Goal: Information Seeking & Learning: Learn about a topic

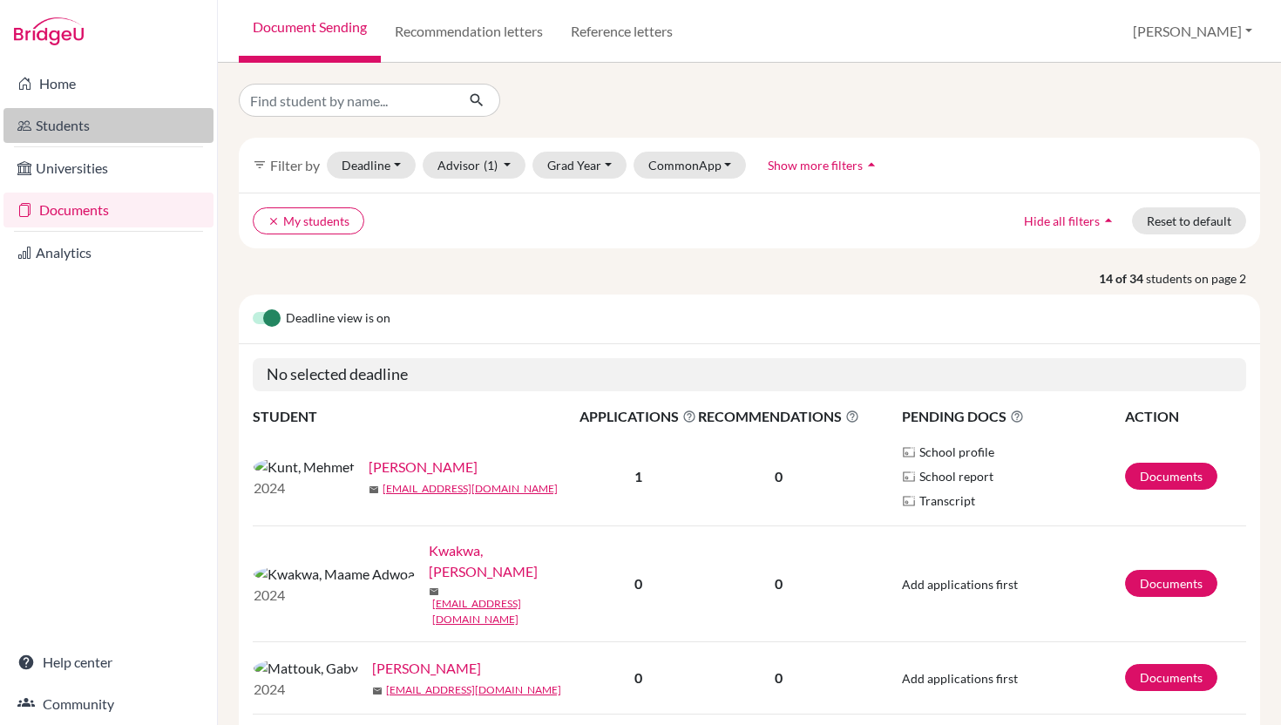
click at [118, 128] on link "Students" at bounding box center [108, 125] width 210 height 35
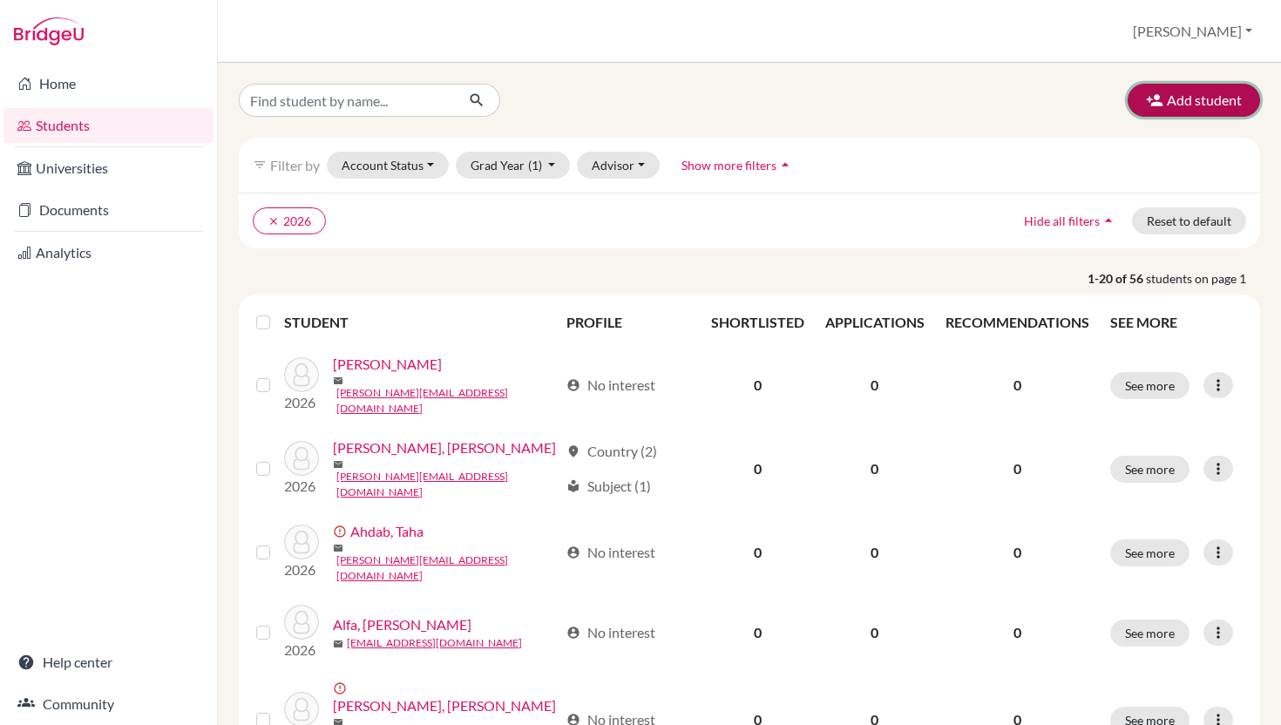
click at [1185, 103] on button "Add student" at bounding box center [1194, 100] width 132 height 33
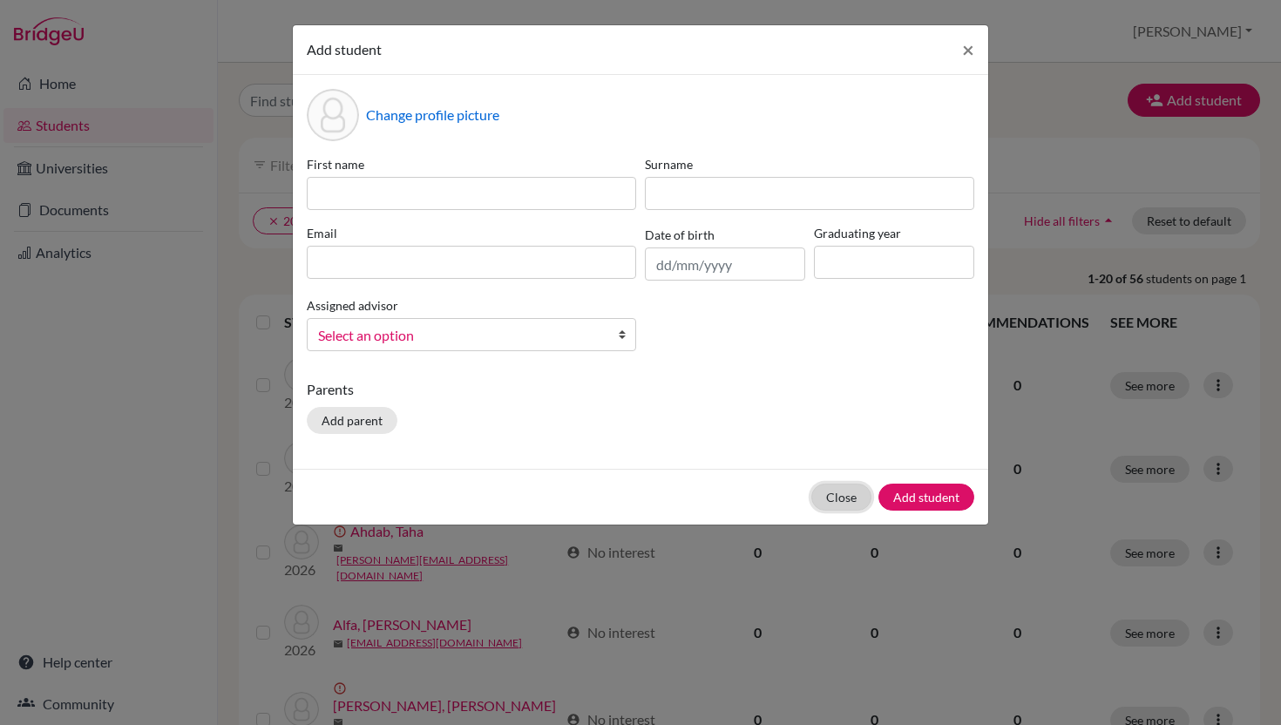
click at [811, 511] on button "Close" at bounding box center [841, 497] width 60 height 27
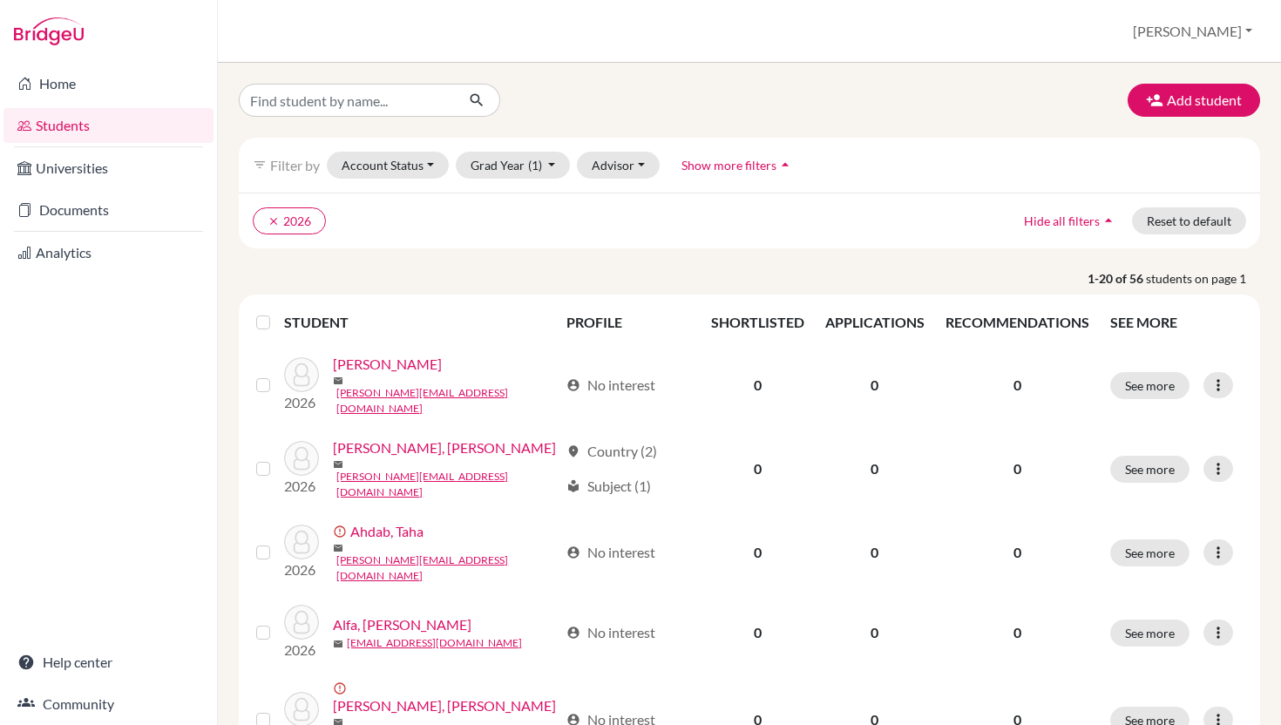
click at [277, 312] on label at bounding box center [277, 312] width 0 height 0
click at [0, 0] on input "checkbox" at bounding box center [0, 0] width 0 height 0
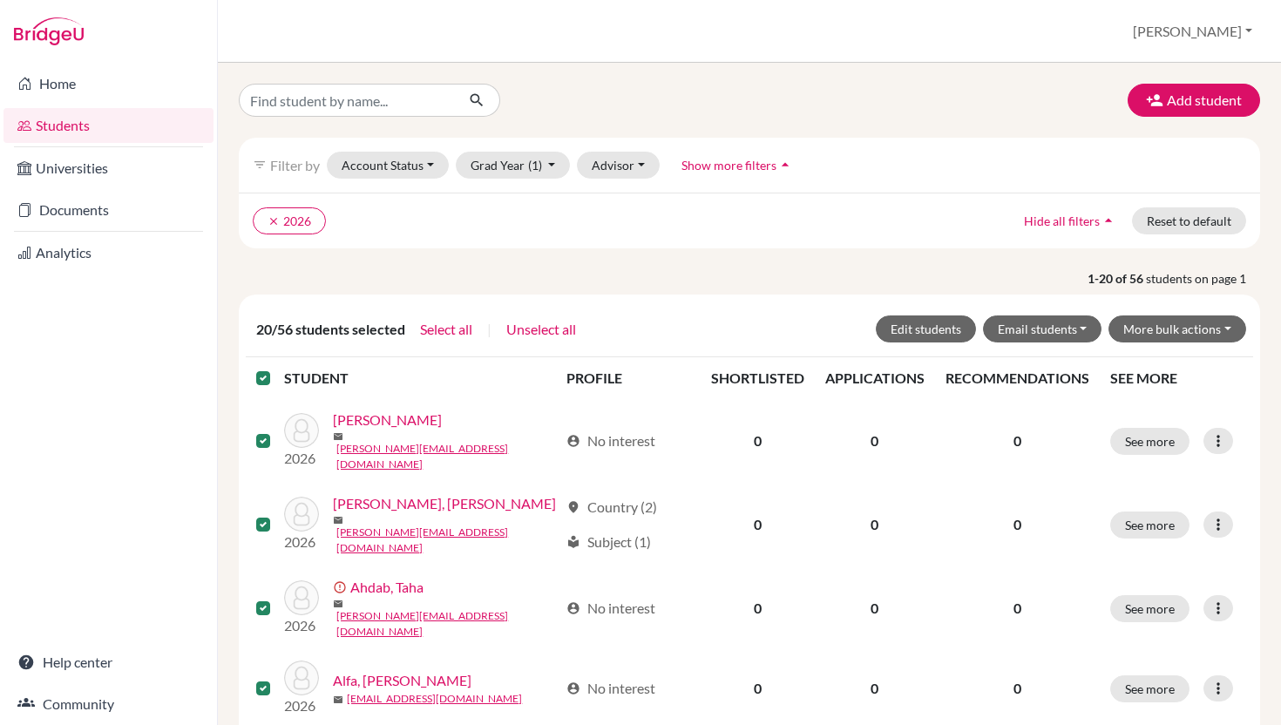
click at [277, 368] on label at bounding box center [277, 368] width 0 height 0
click at [0, 0] on input "checkbox" at bounding box center [0, 0] width 0 height 0
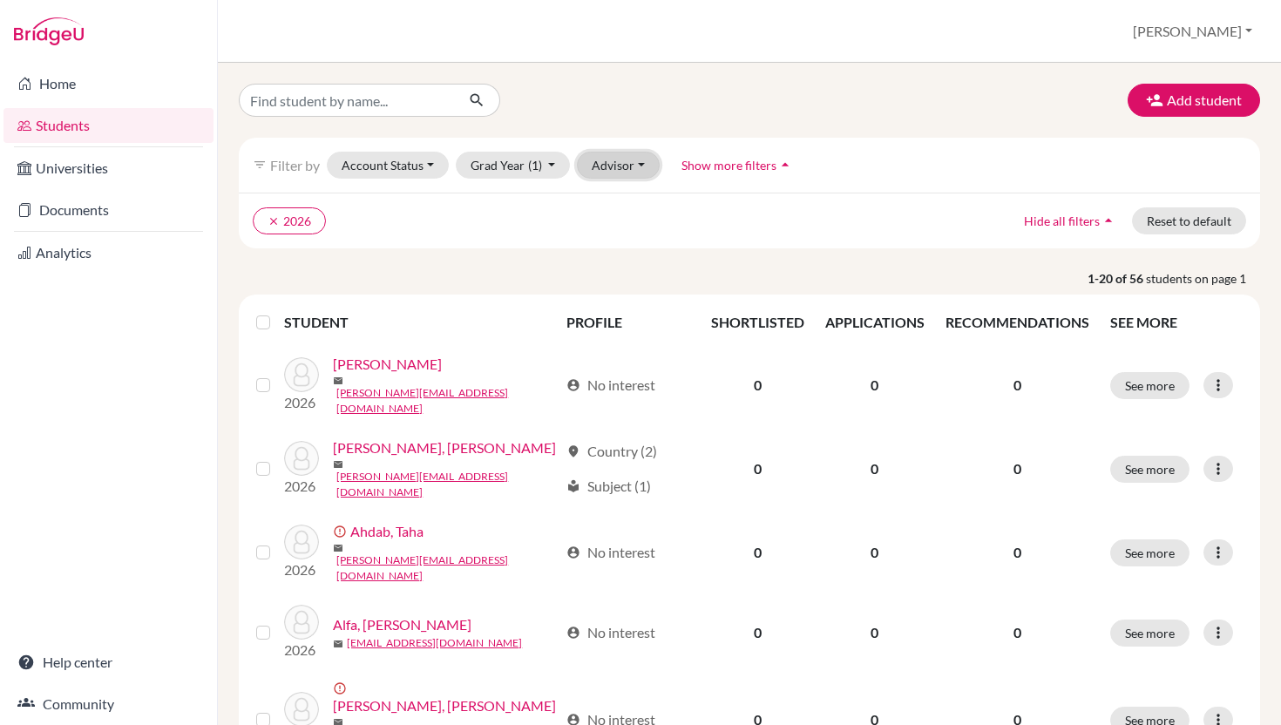
click at [660, 176] on button "Advisor" at bounding box center [618, 165] width 83 height 27
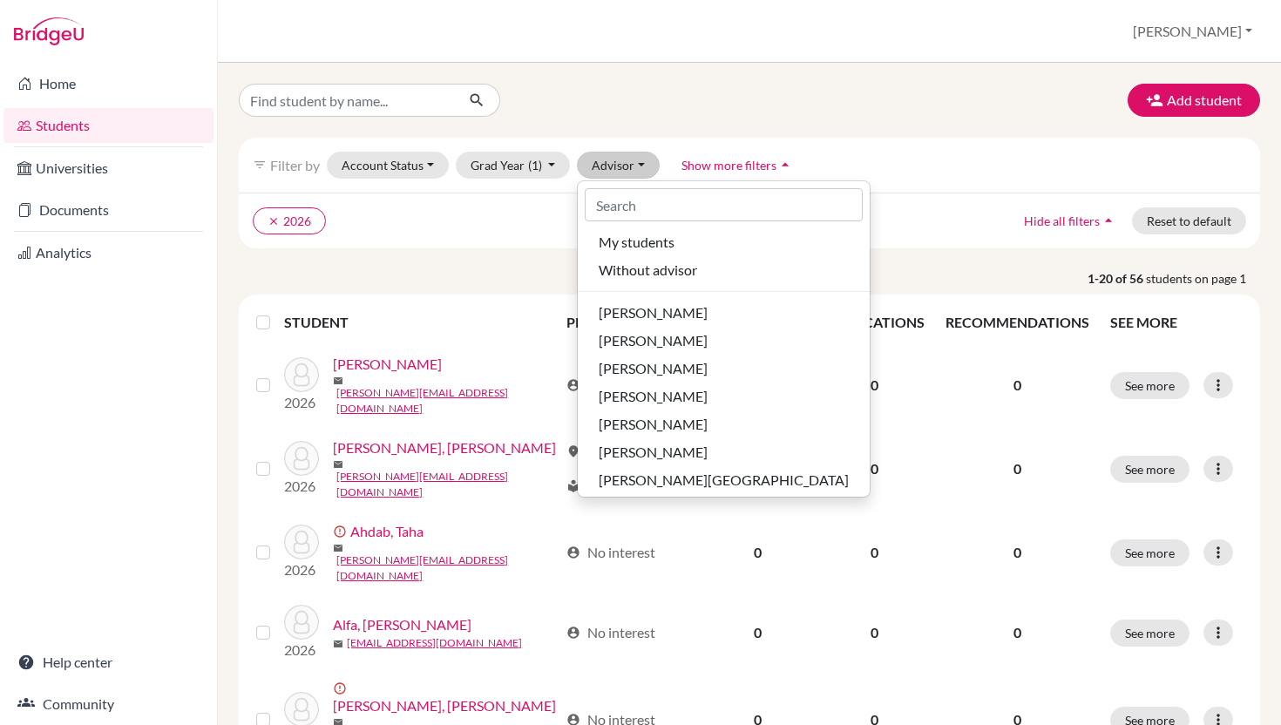
click at [527, 248] on div "clear 2026 Hide all filters arrow_drop_up Reset to default" at bounding box center [749, 221] width 1021 height 56
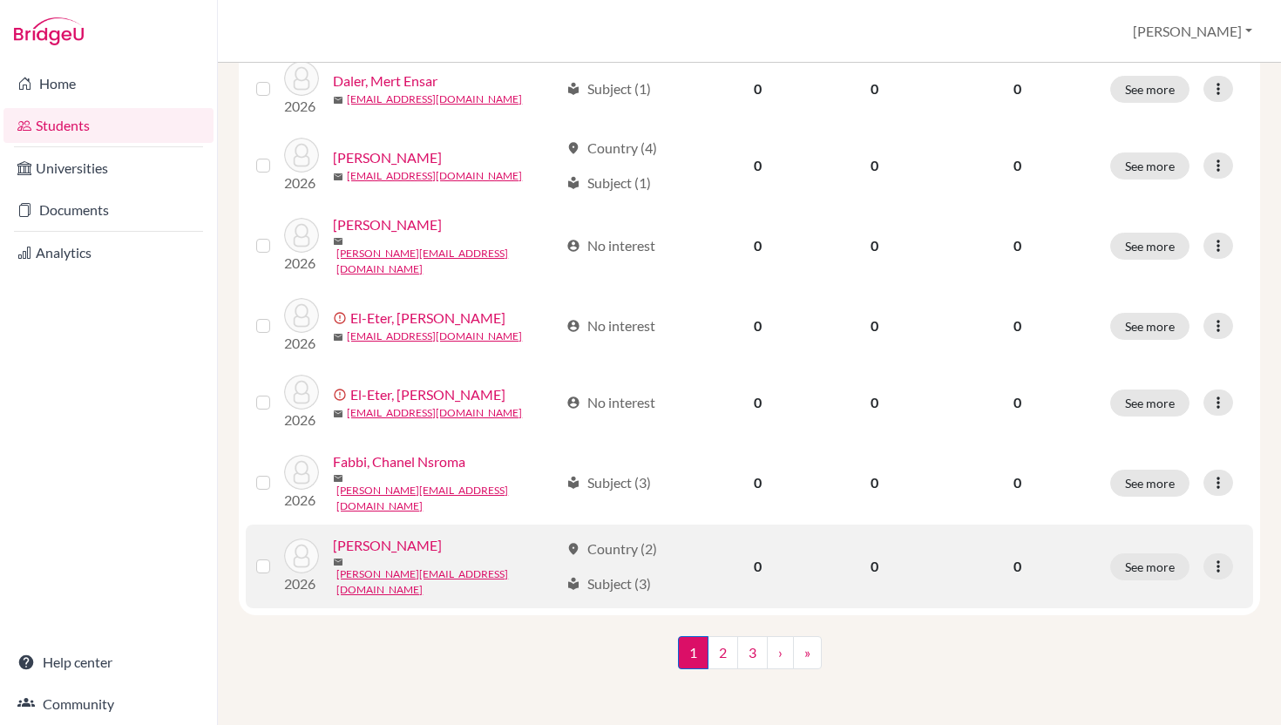
scroll to position [1530, 0]
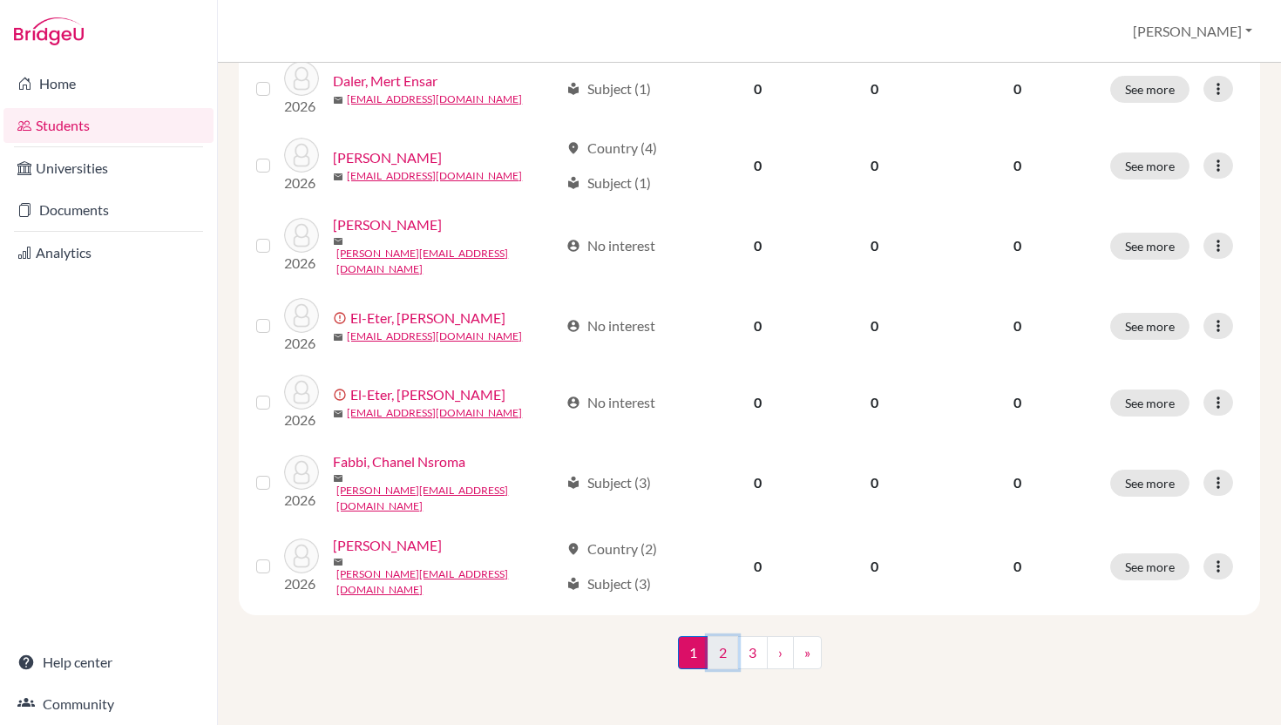
click at [722, 651] on link "2" at bounding box center [723, 652] width 30 height 33
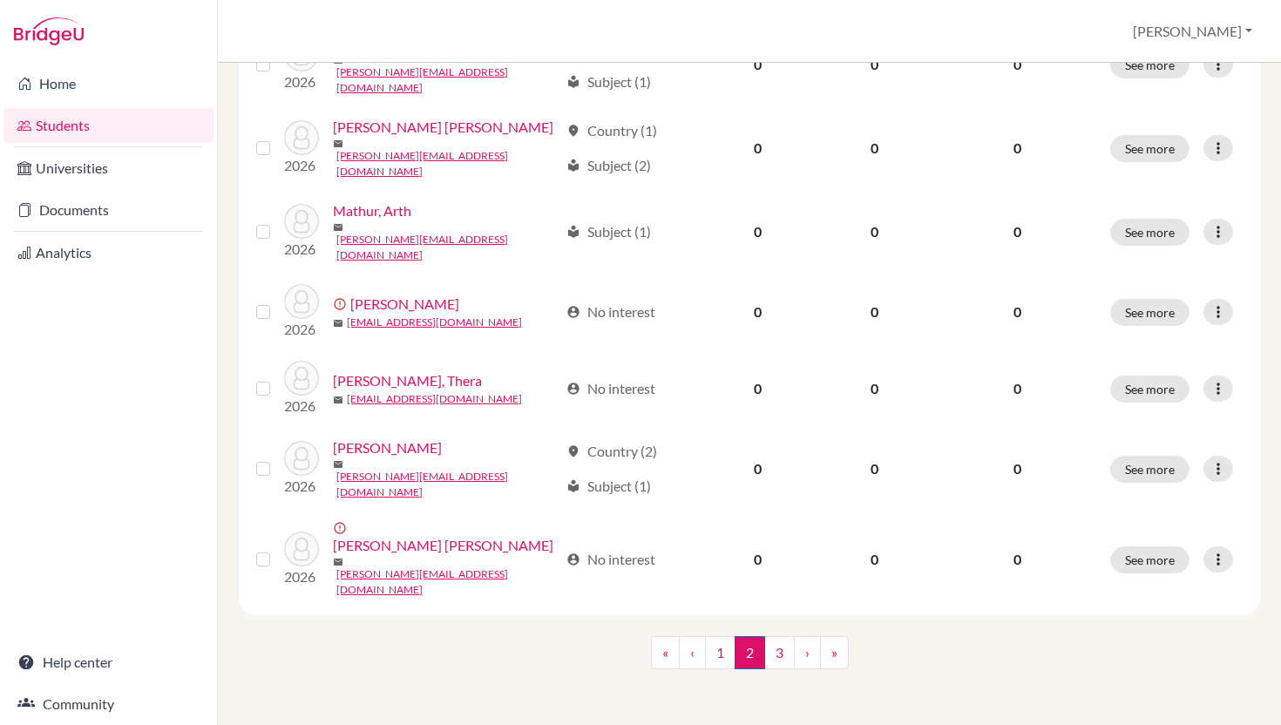
scroll to position [1541, 0]
click at [780, 643] on link "3" at bounding box center [779, 652] width 30 height 33
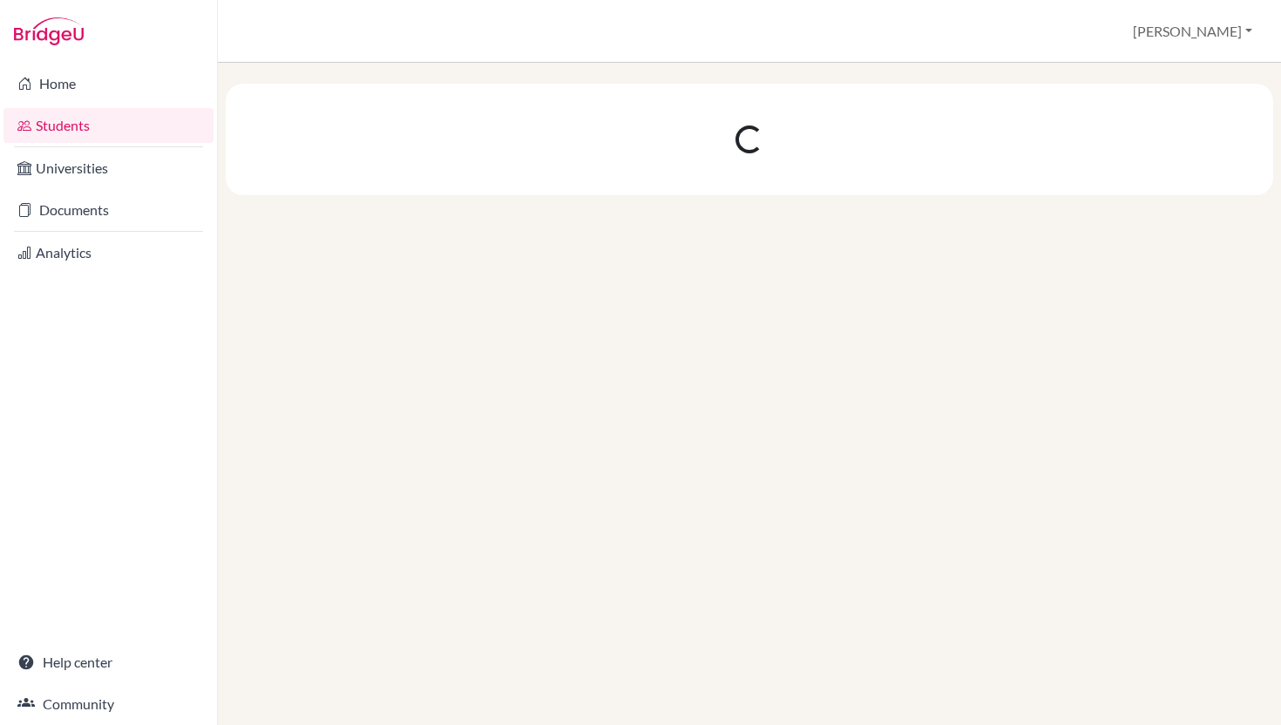
scroll to position [0, 0]
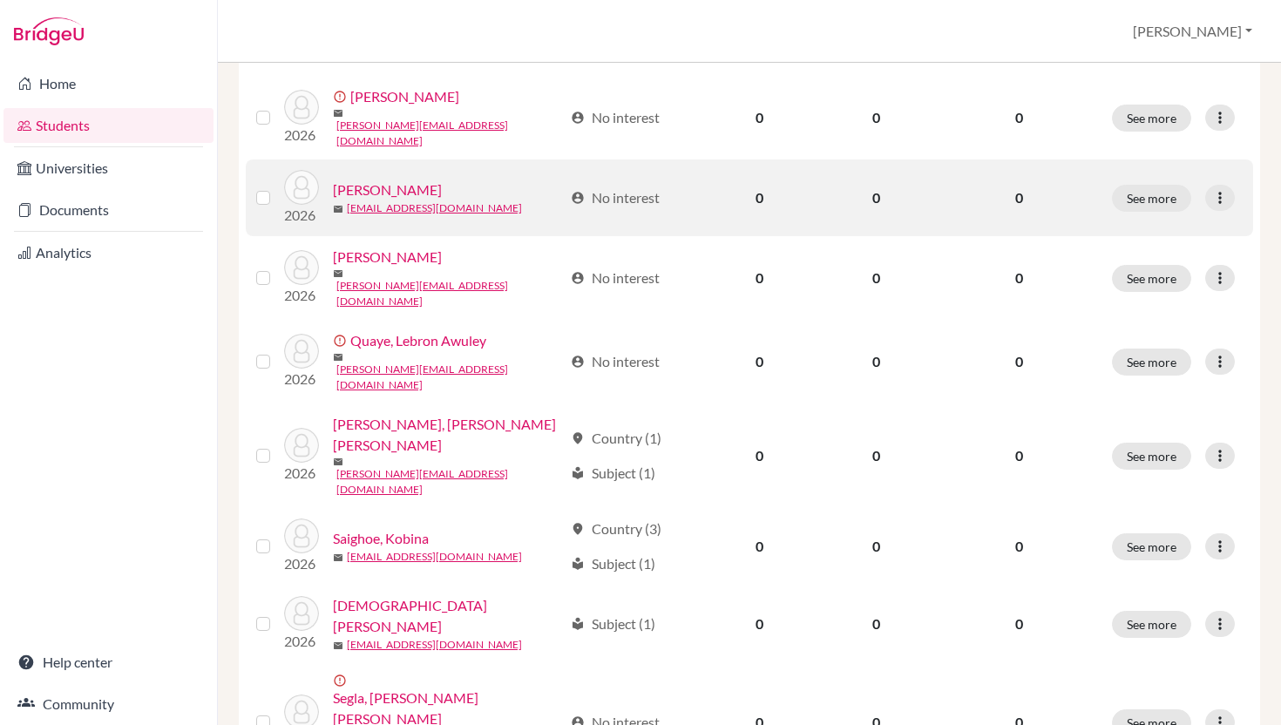
scroll to position [410, 0]
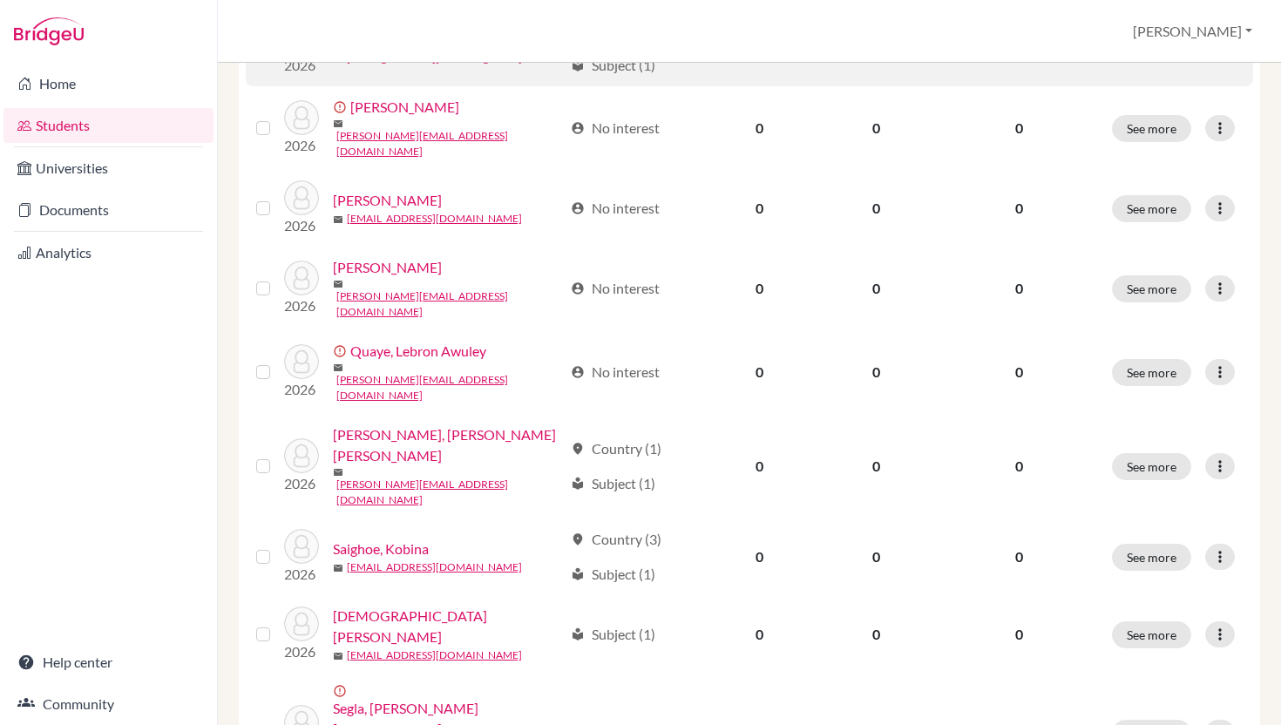
click at [440, 66] on link "jpatel@aris.edu.gh" at bounding box center [434, 59] width 175 height 16
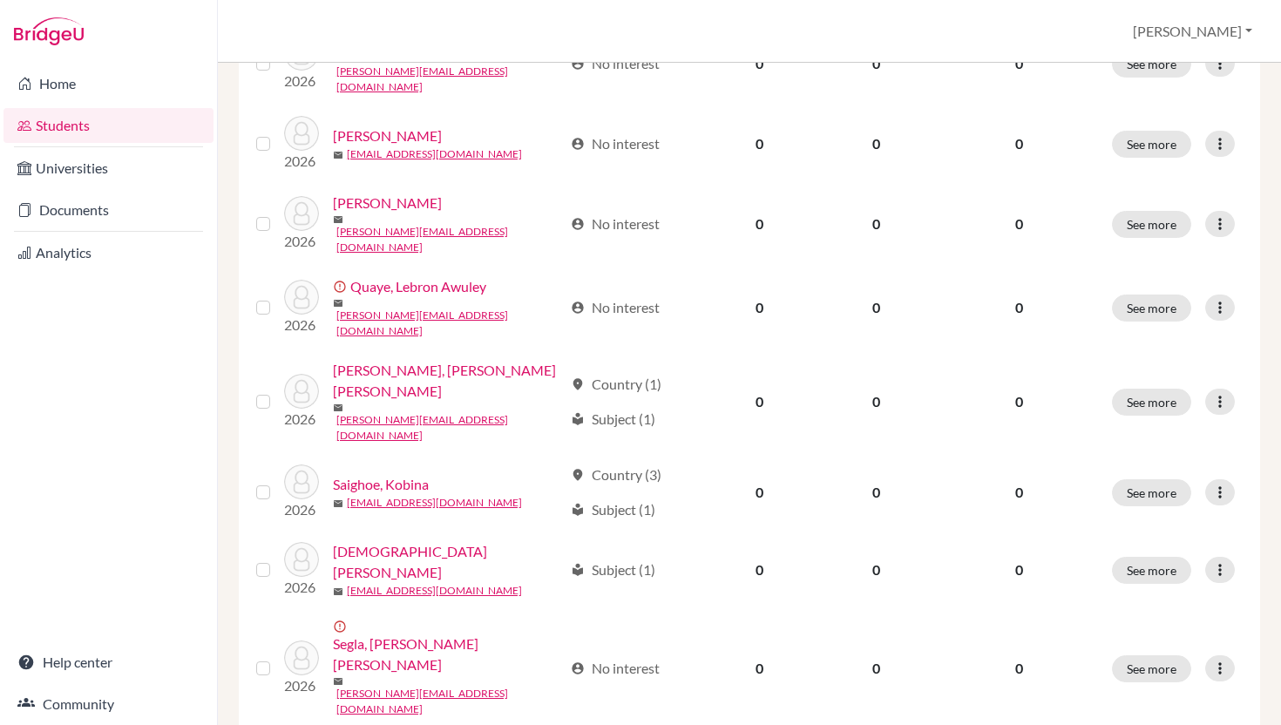
scroll to position [1176, 0]
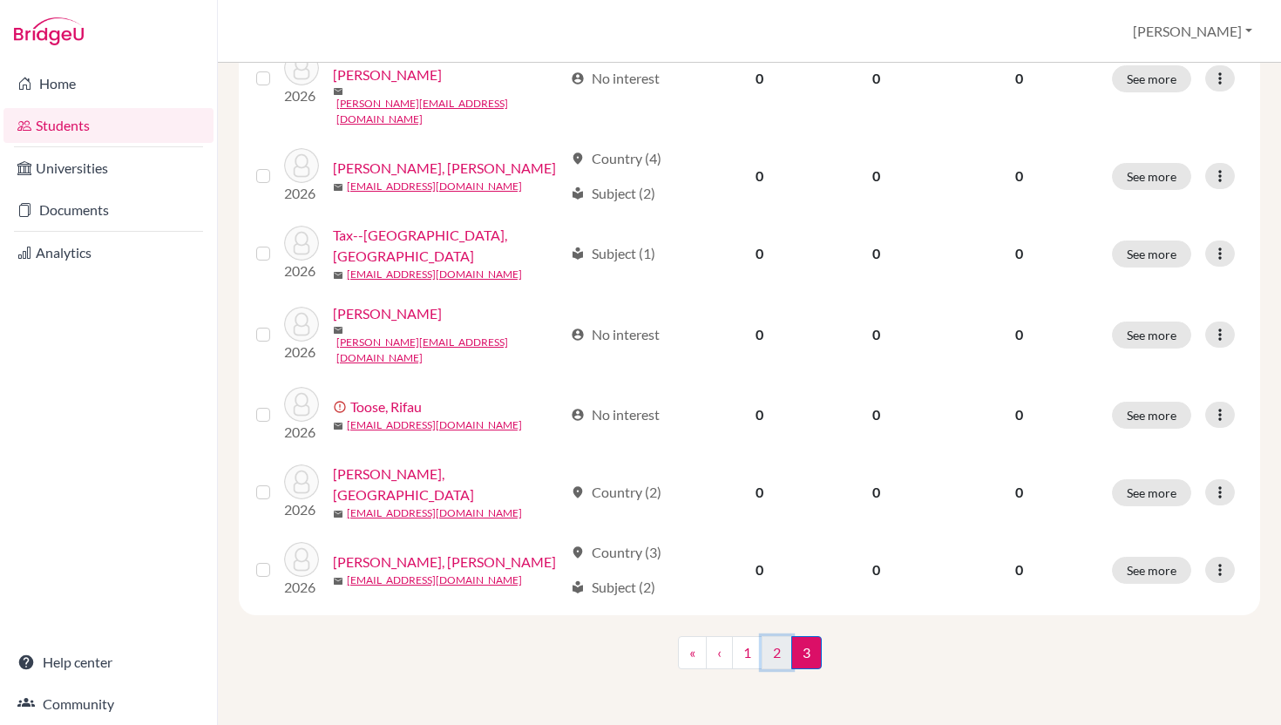
click at [782, 649] on link "2" at bounding box center [777, 652] width 30 height 33
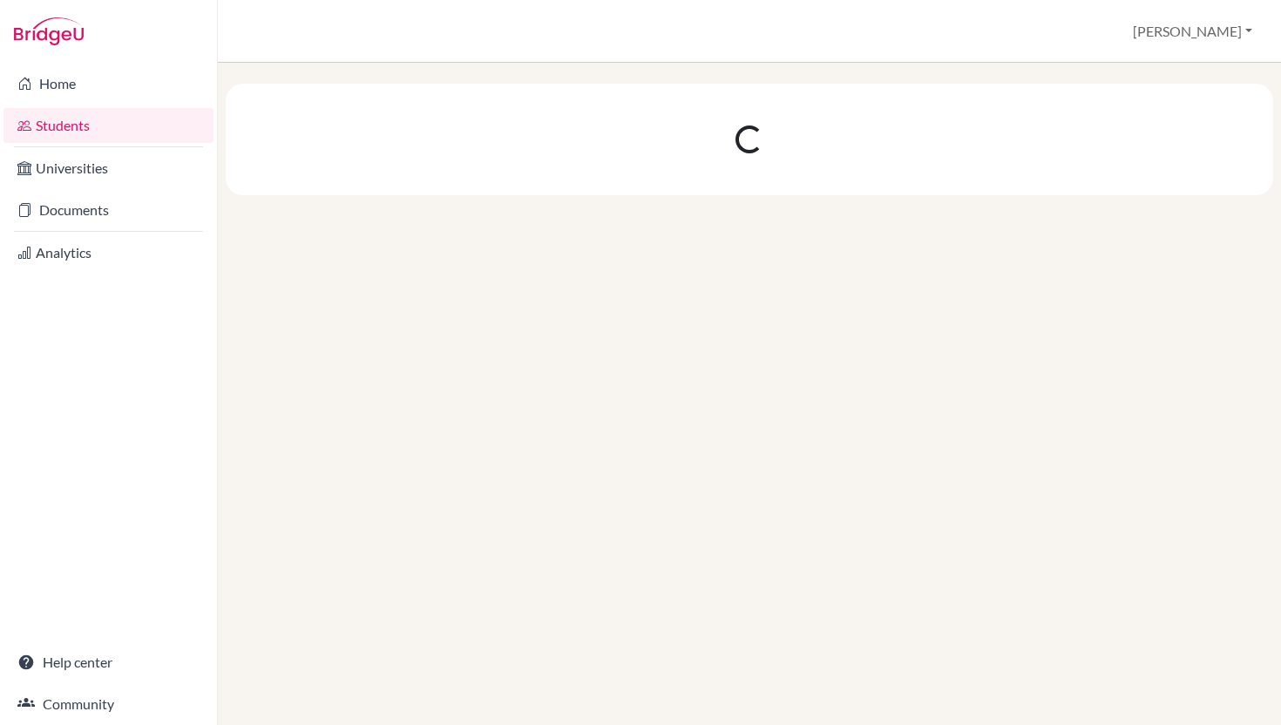
scroll to position [0, 0]
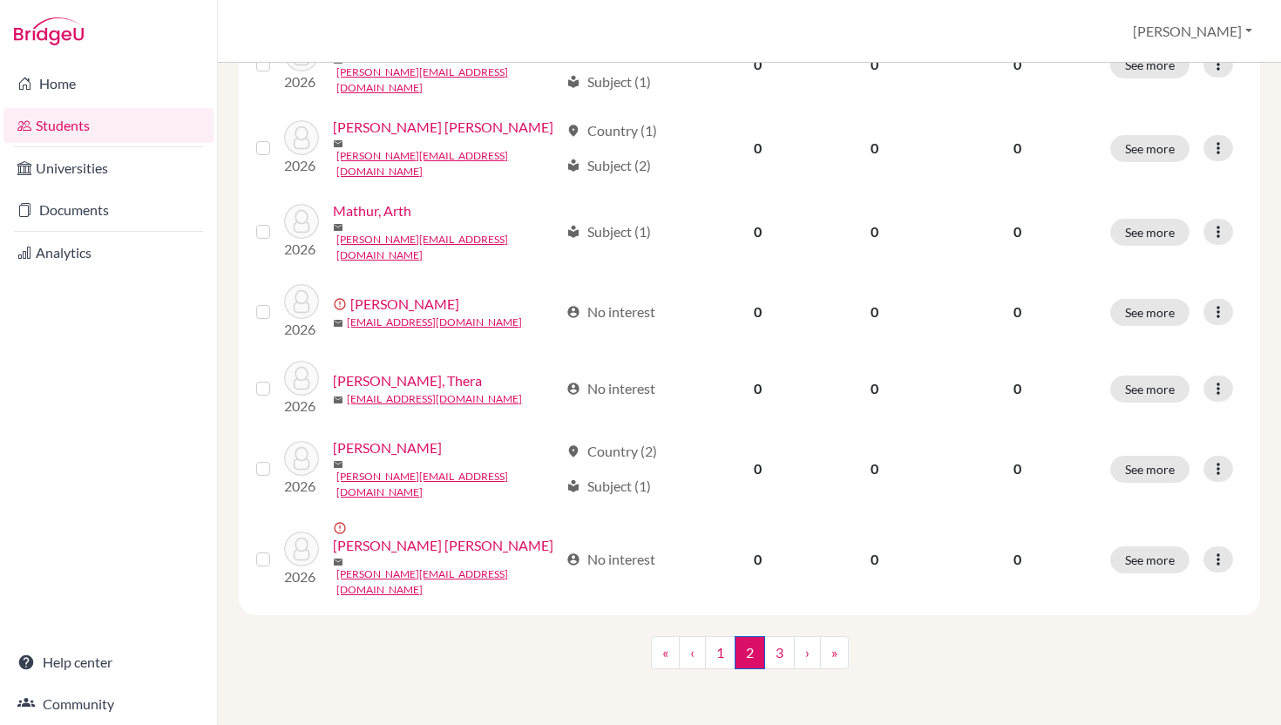
scroll to position [1541, 0]
click at [719, 652] on link "1" at bounding box center [720, 652] width 30 height 33
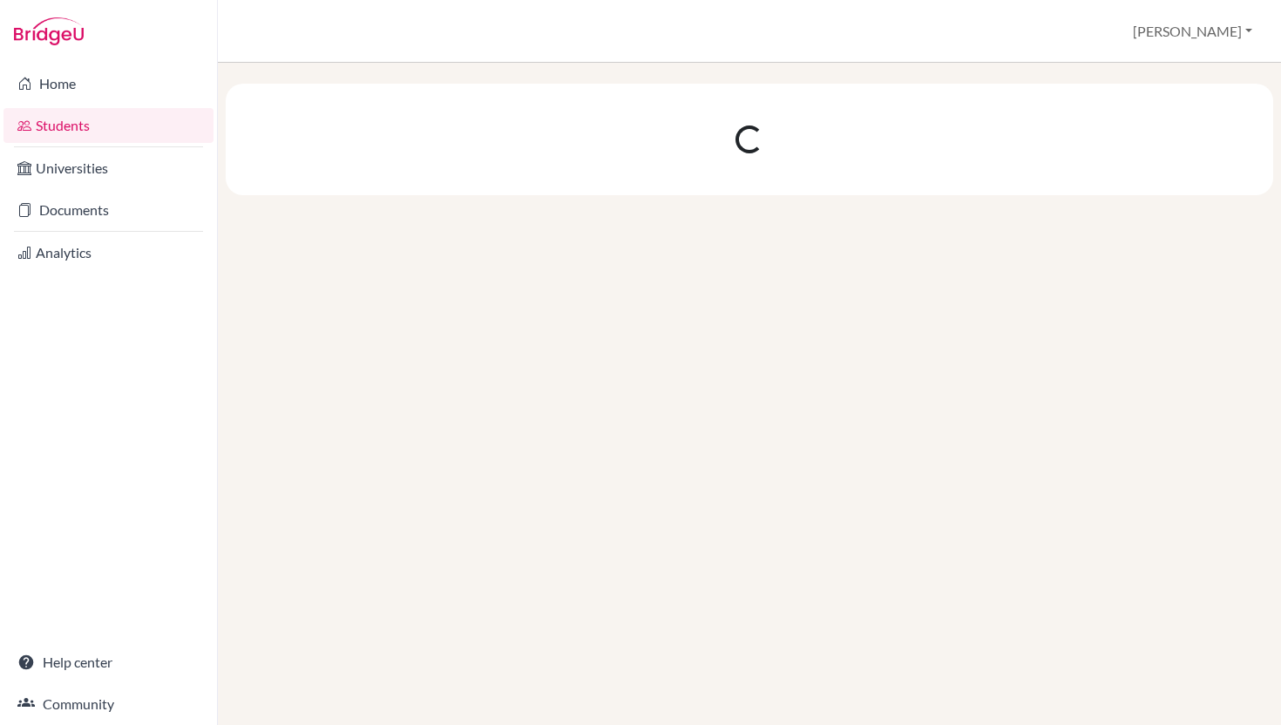
scroll to position [0, 0]
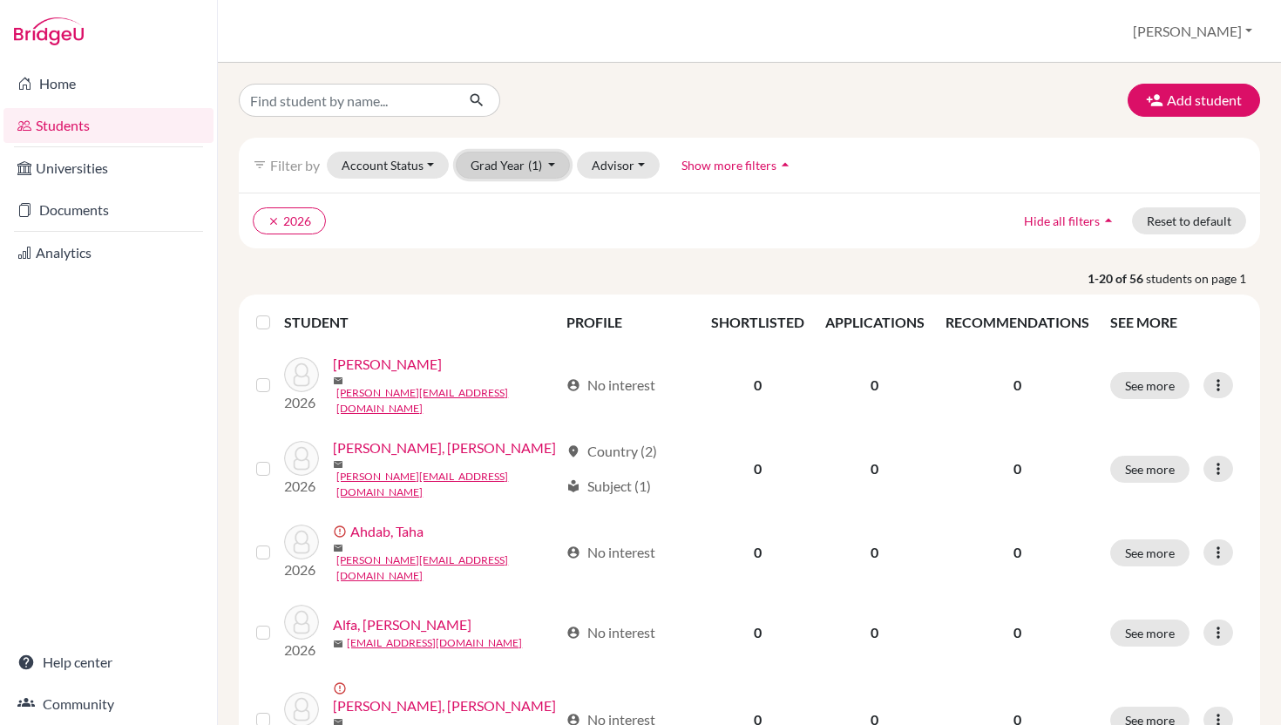
click at [571, 179] on button "Grad Year (1)" at bounding box center [513, 165] width 115 height 27
click at [539, 241] on div "2027" at bounding box center [508, 230] width 61 height 21
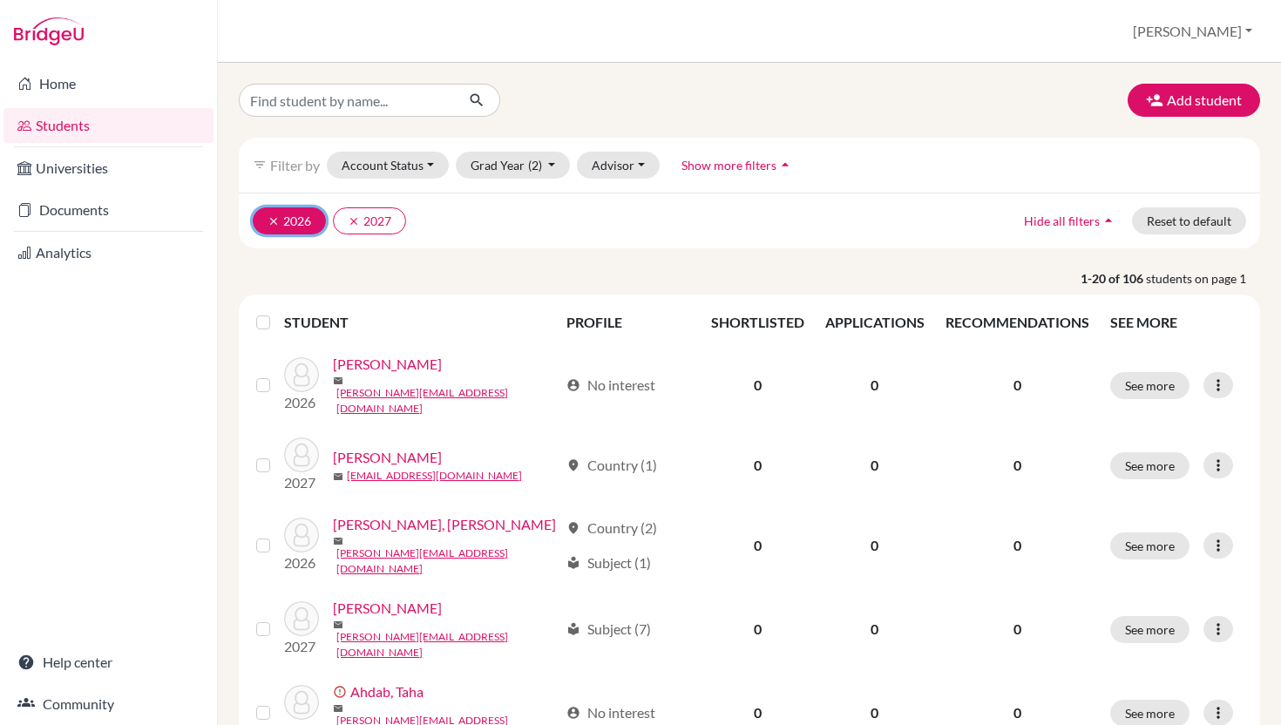
click at [279, 227] on icon "clear" at bounding box center [274, 221] width 12 height 12
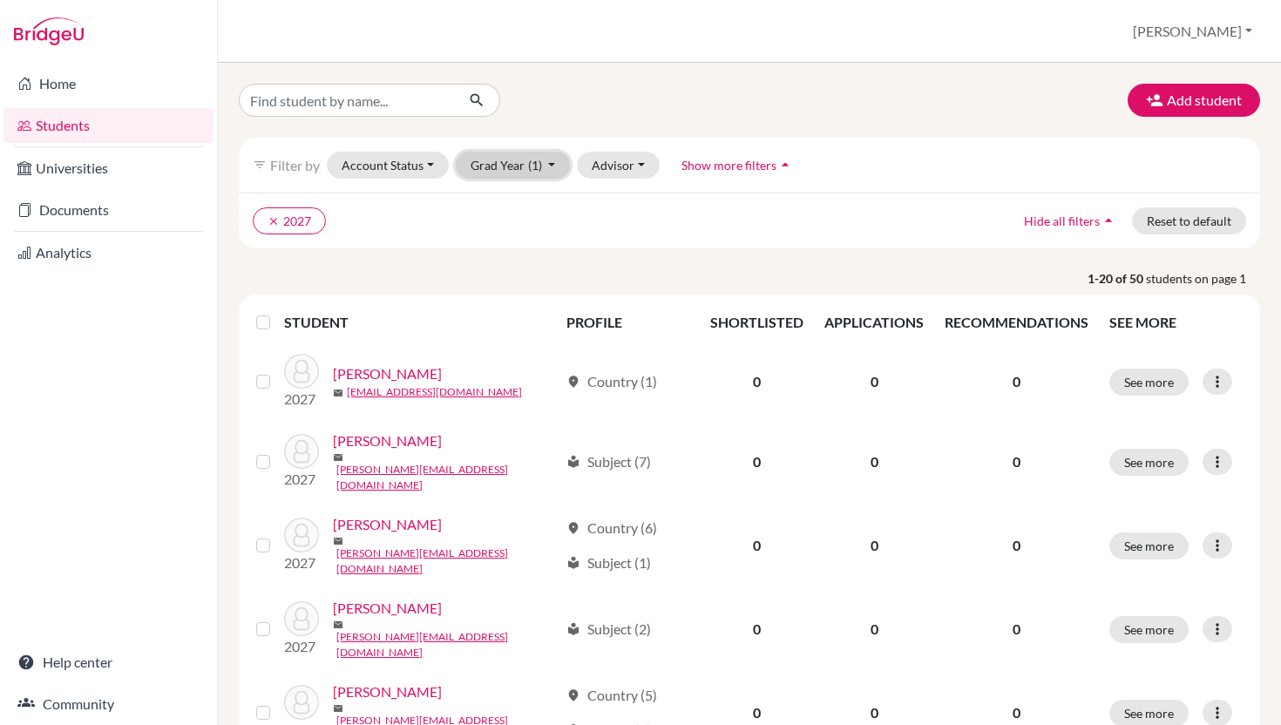
click at [571, 175] on button "Grad Year (1)" at bounding box center [513, 165] width 115 height 27
click at [539, 268] on div "2026" at bounding box center [508, 257] width 61 height 21
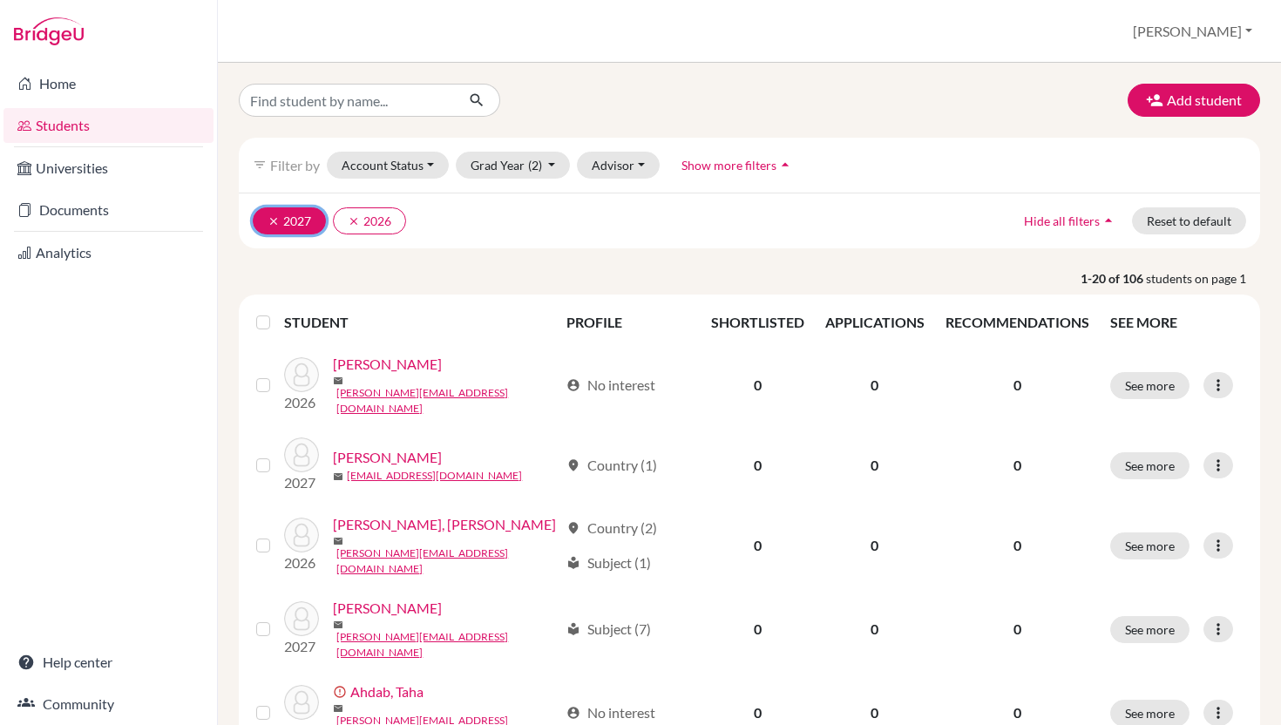
click at [280, 227] on icon "clear" at bounding box center [274, 221] width 12 height 12
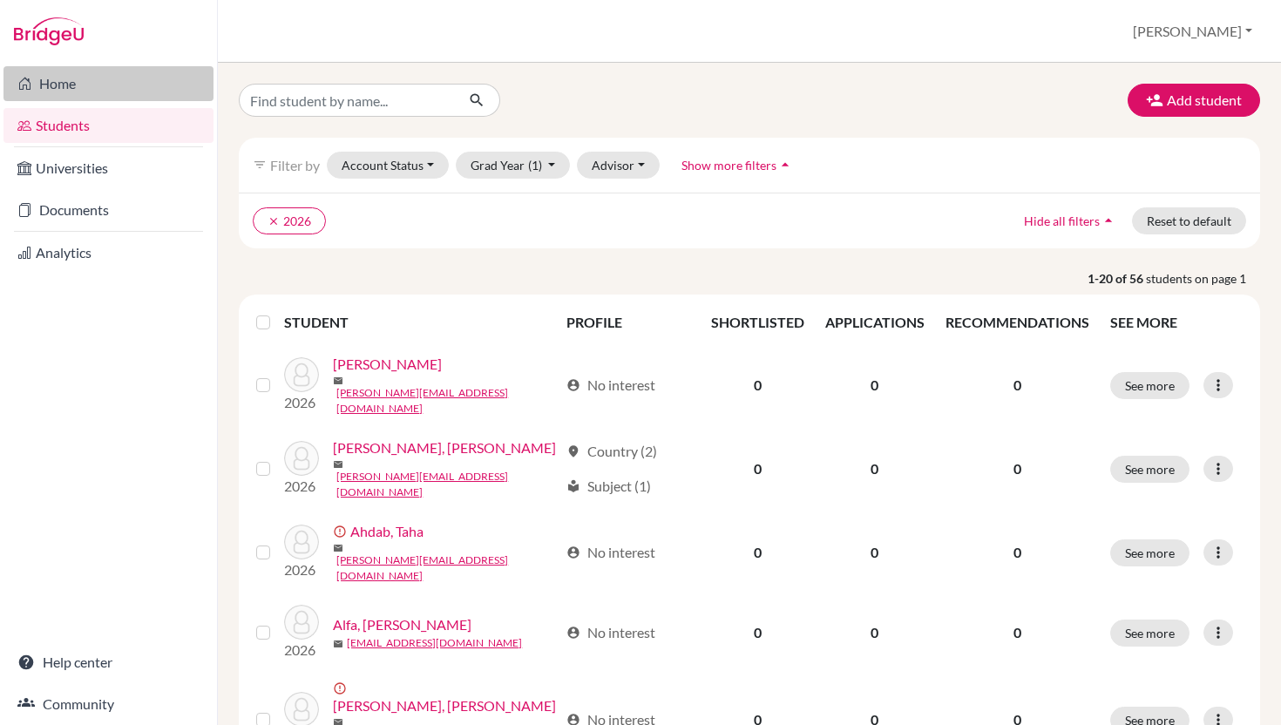
click at [132, 92] on link "Home" at bounding box center [108, 83] width 210 height 35
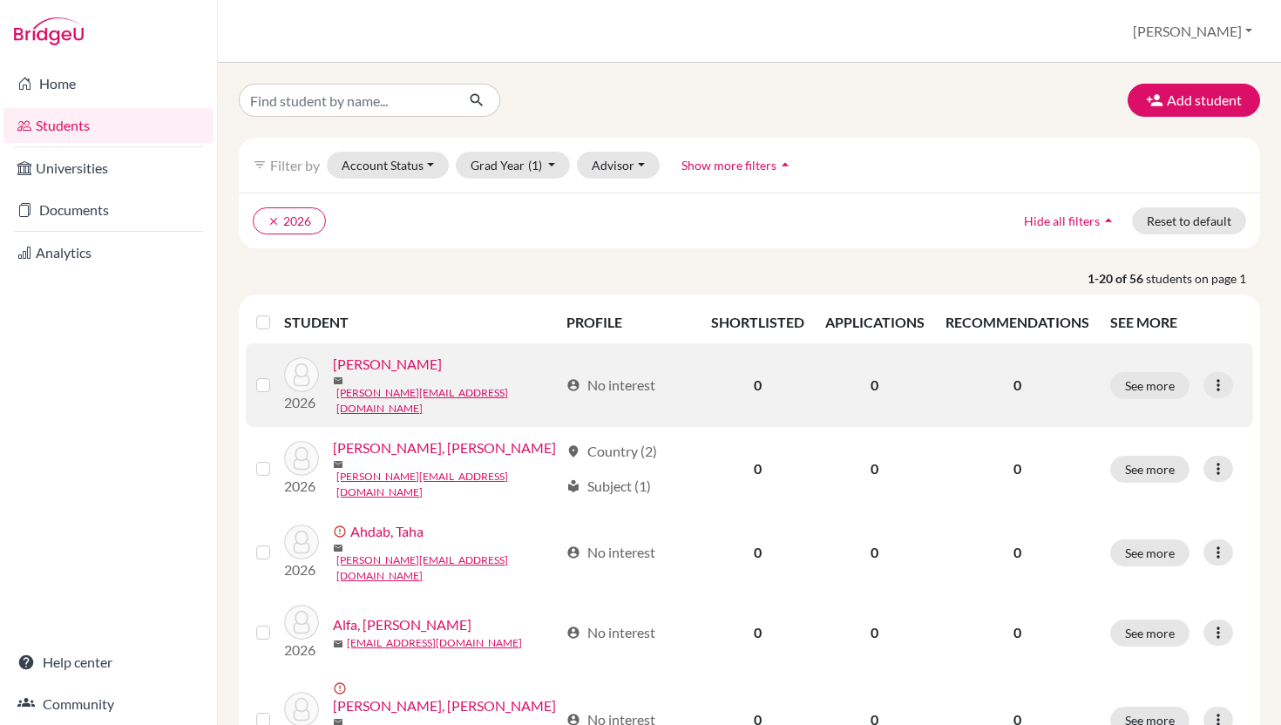
click at [417, 375] on link "[PERSON_NAME]" at bounding box center [387, 364] width 109 height 21
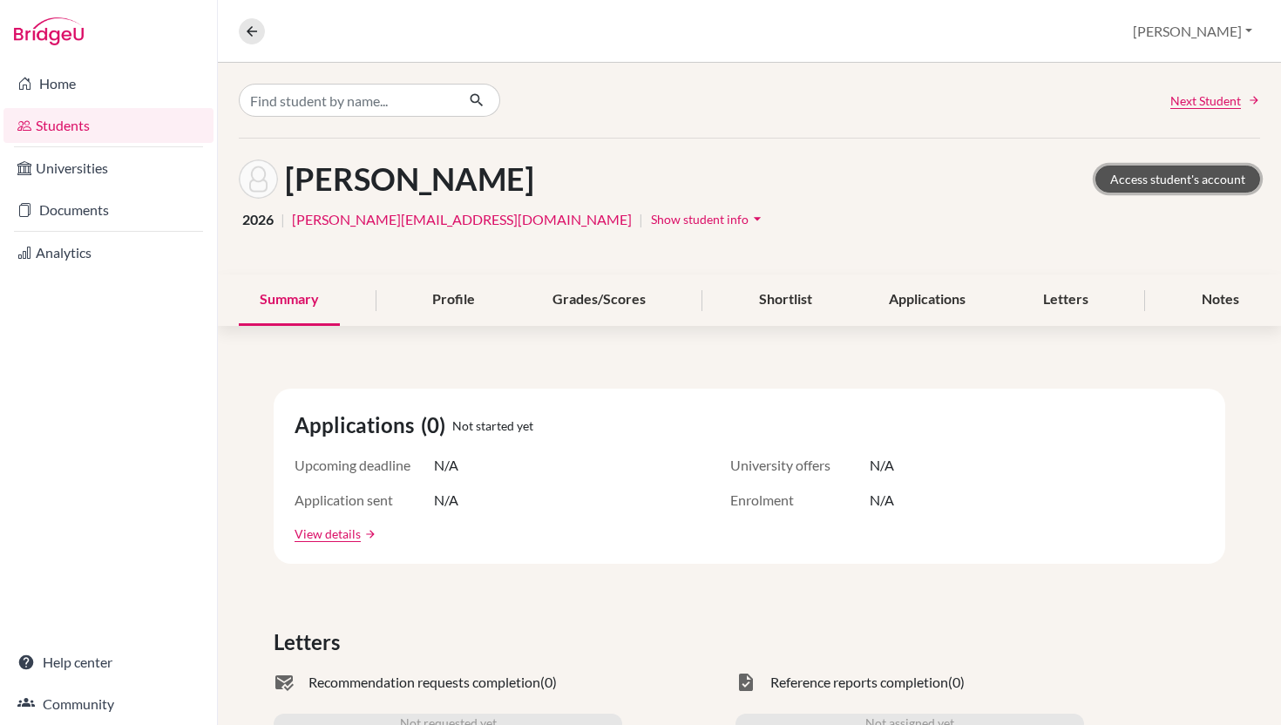
click at [1110, 186] on link "Access student's account" at bounding box center [1177, 179] width 165 height 27
